Goal: Task Accomplishment & Management: Manage account settings

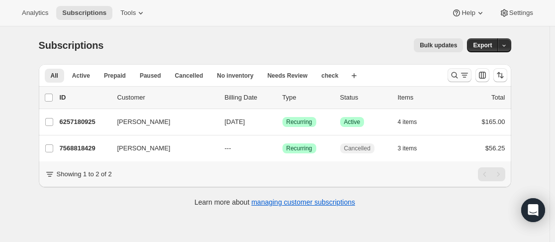
click at [456, 76] on icon "Search and filter results" at bounding box center [454, 75] width 10 height 10
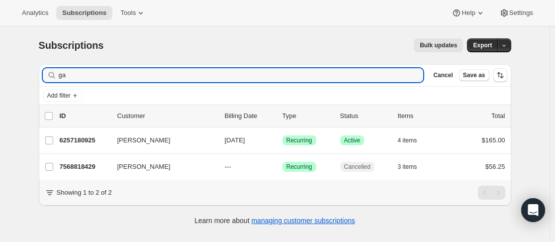
type input "g"
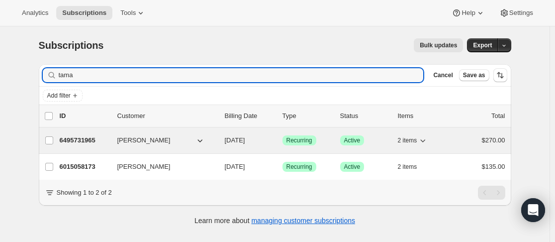
type input "tama"
click at [119, 146] on div "6495731965 [PERSON_NAME] [DATE] Success Recurring Success Active 2 items $270.00" at bounding box center [283, 140] width 446 height 14
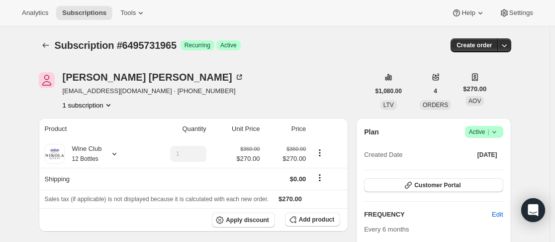
click at [496, 131] on icon at bounding box center [494, 132] width 10 height 10
click at [489, 149] on span "Pause subscription" at bounding box center [486, 151] width 55 height 7
